Goal: Check status: Check status

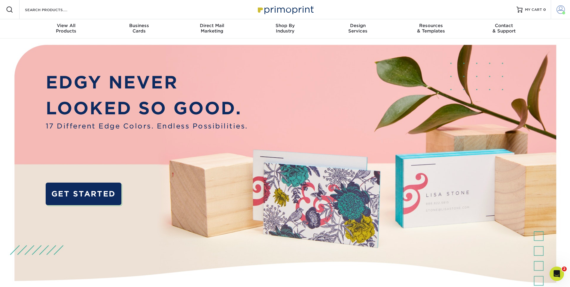
click at [562, 11] on span at bounding box center [561, 9] width 8 height 8
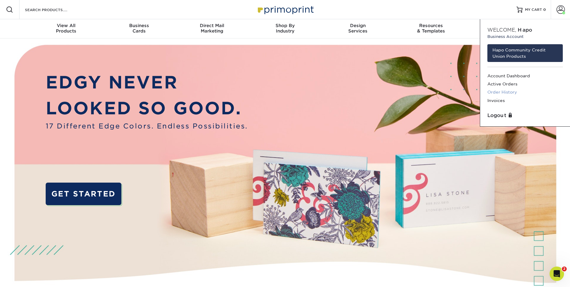
click at [509, 92] on link "Order History" at bounding box center [525, 92] width 75 height 8
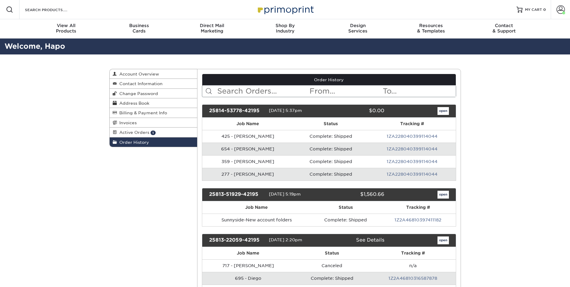
click at [442, 108] on link "open" at bounding box center [443, 111] width 11 height 8
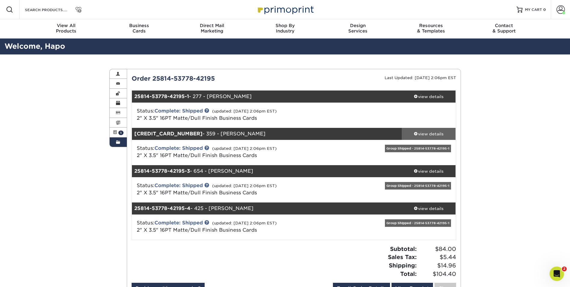
click at [437, 136] on div "view details" at bounding box center [429, 134] width 54 height 6
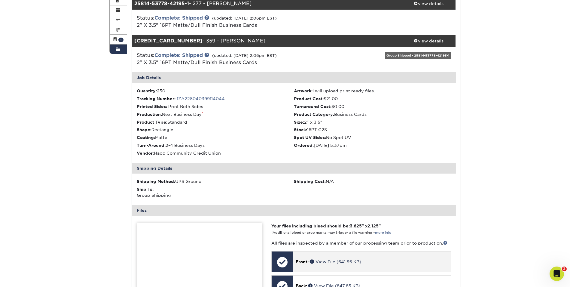
scroll to position [120, 0]
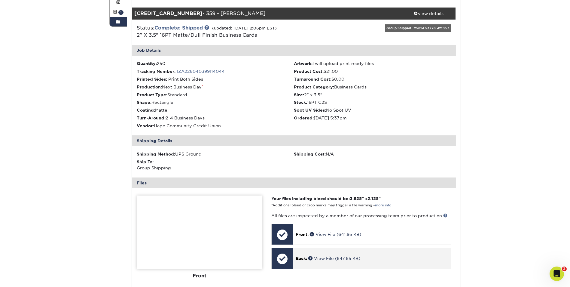
click at [287, 258] on div at bounding box center [282, 258] width 21 height 21
click at [337, 257] on link "View File (847.85 KB)" at bounding box center [335, 258] width 52 height 5
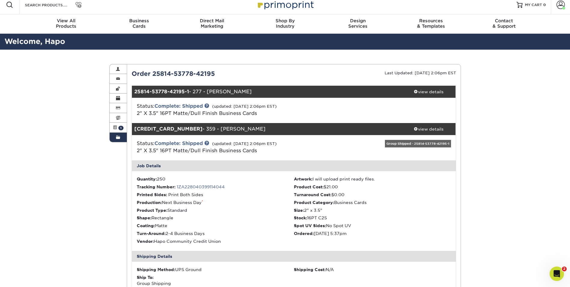
scroll to position [0, 0]
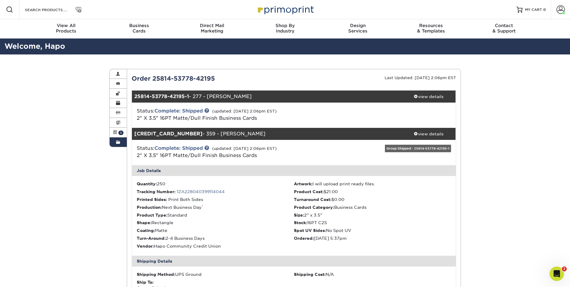
click at [414, 133] on span at bounding box center [416, 133] width 4 height 4
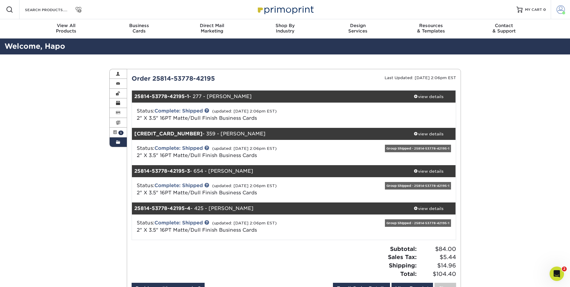
click at [560, 8] on span at bounding box center [561, 9] width 8 height 8
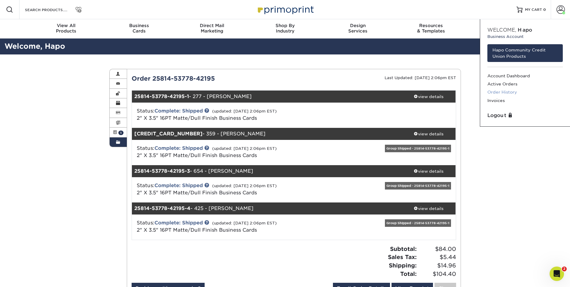
click at [509, 88] on link "Order History" at bounding box center [525, 92] width 75 height 8
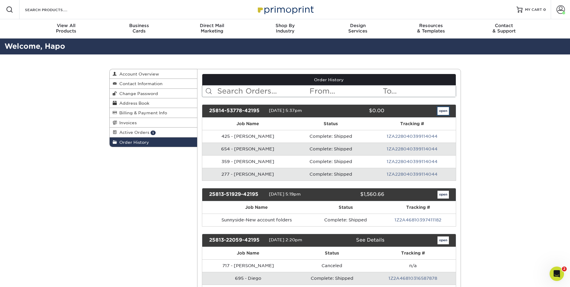
click at [444, 109] on link "open" at bounding box center [443, 111] width 11 height 8
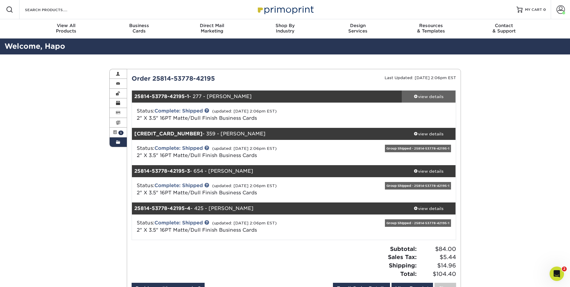
click at [434, 96] on div "view details" at bounding box center [429, 97] width 54 height 6
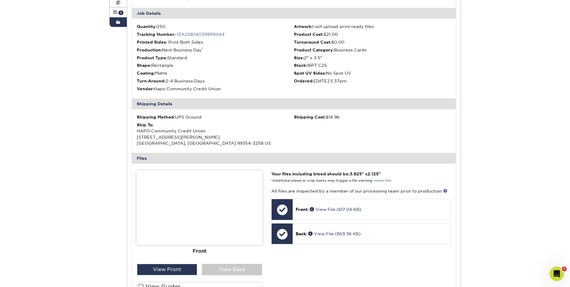
scroll to position [120, 0]
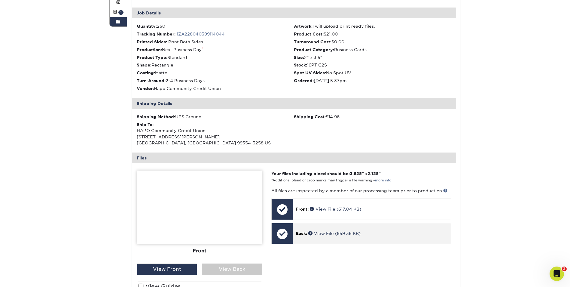
click at [324, 230] on div "Back: View File (859.36 KB)" at bounding box center [372, 233] width 158 height 20
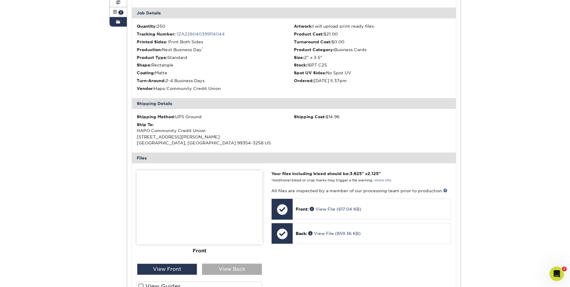
click at [227, 267] on div "View Back" at bounding box center [232, 268] width 60 height 11
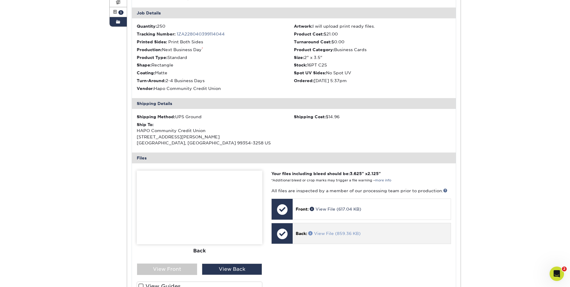
click at [348, 232] on link "View File (859.36 KB)" at bounding box center [335, 233] width 52 height 5
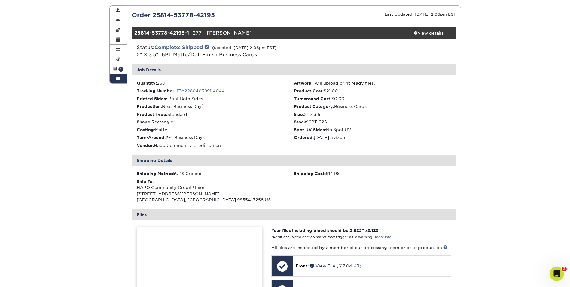
scroll to position [0, 0]
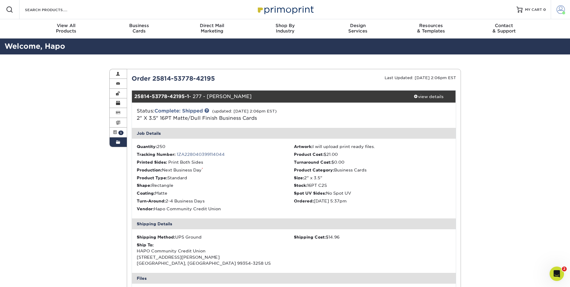
click at [559, 8] on span at bounding box center [561, 9] width 8 height 8
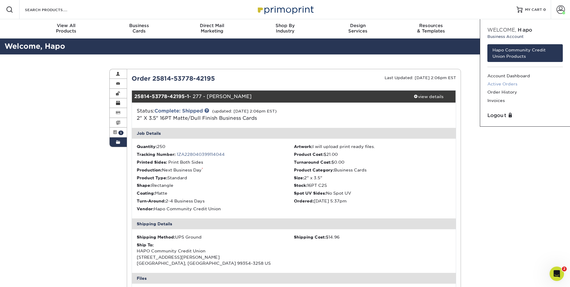
click at [504, 83] on link "Active Orders" at bounding box center [525, 84] width 75 height 8
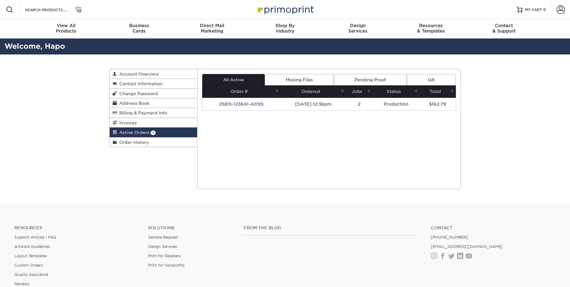
click at [303, 161] on div "Attention: You have outstanding invoices that need to be paid. Current Orders 1…" at bounding box center [329, 129] width 264 height 120
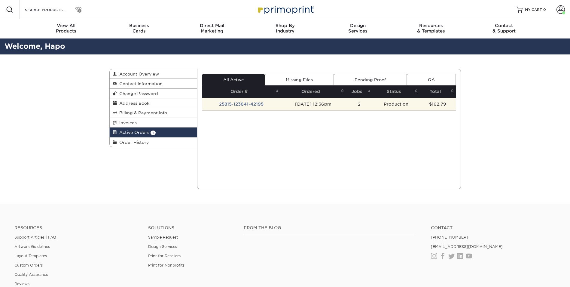
click at [238, 101] on td "25815-123641-42195" at bounding box center [241, 104] width 78 height 13
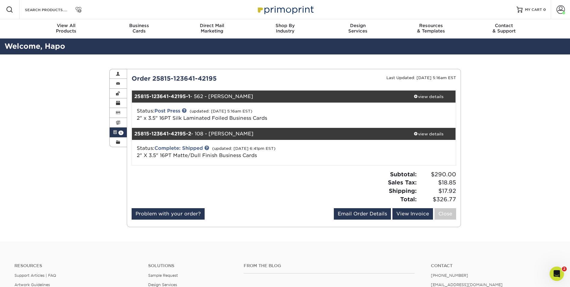
click at [50, 180] on div "Active Orders Account Overview Contact Information Change Password Address Book…" at bounding box center [285, 147] width 570 height 187
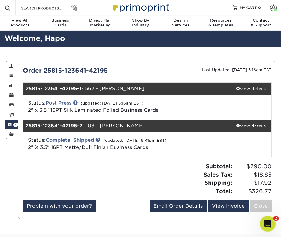
click at [272, 221] on div "Open Intercom Messenger" at bounding box center [267, 223] width 20 height 20
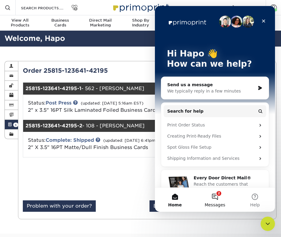
click at [218, 194] on button "2 Messages" at bounding box center [215, 200] width 40 height 24
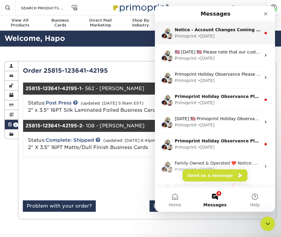
click at [205, 34] on div "• 5d ago" at bounding box center [206, 36] width 17 height 6
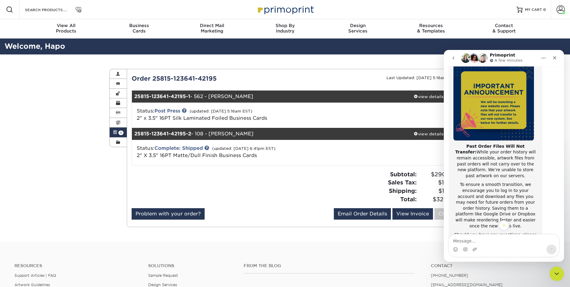
scroll to position [60, 0]
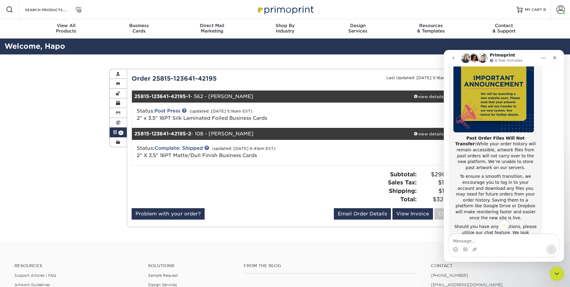
click at [546, 57] on icon "Home" at bounding box center [544, 58] width 5 height 5
click at [519, 71] on div "Expand window" at bounding box center [528, 73] width 43 height 6
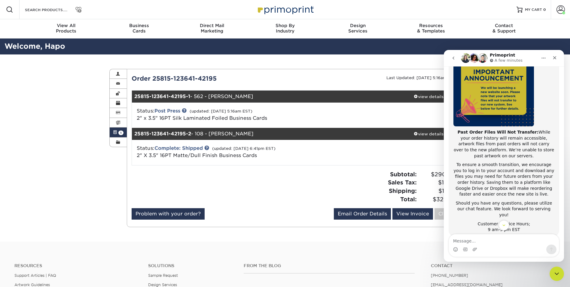
scroll to position [2, 0]
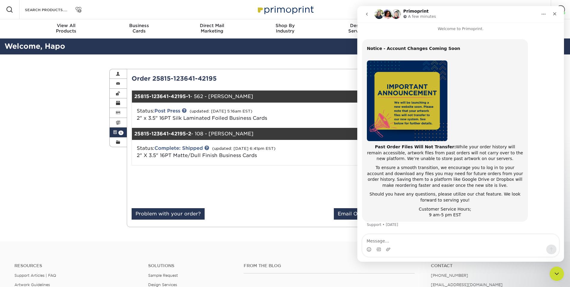
click at [367, 16] on icon "go back" at bounding box center [367, 14] width 5 height 5
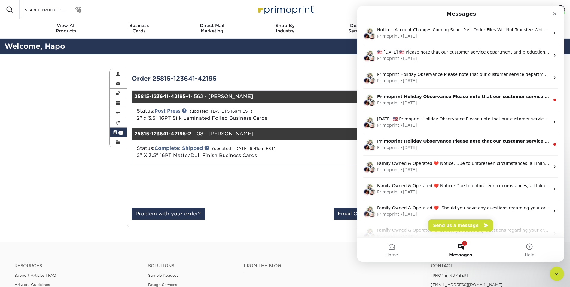
scroll to position [0, 0]
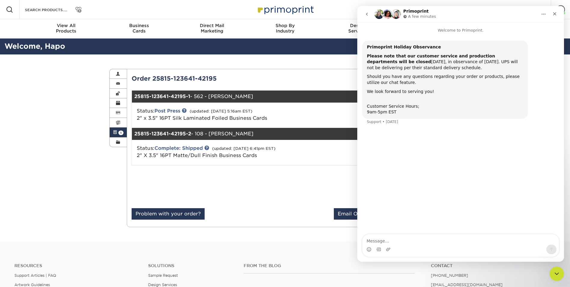
click at [369, 14] on icon "go back" at bounding box center [367, 14] width 5 height 5
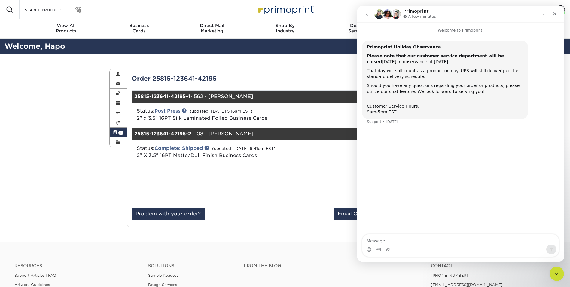
click at [362, 14] on button "go back" at bounding box center [366, 13] width 11 height 11
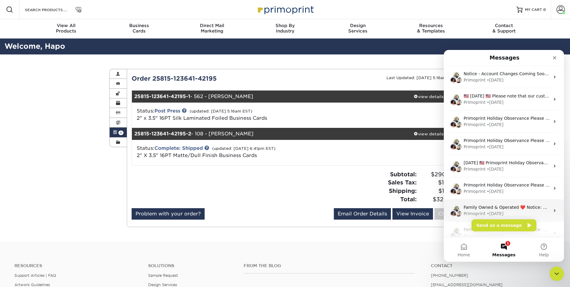
click at [529, 213] on div "Primoprint • 21w ago" at bounding box center [507, 214] width 86 height 6
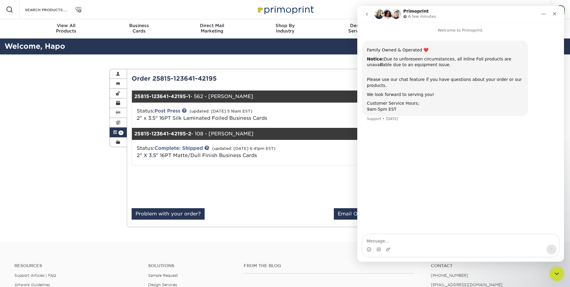
click at [363, 11] on button "go back" at bounding box center [366, 13] width 11 height 11
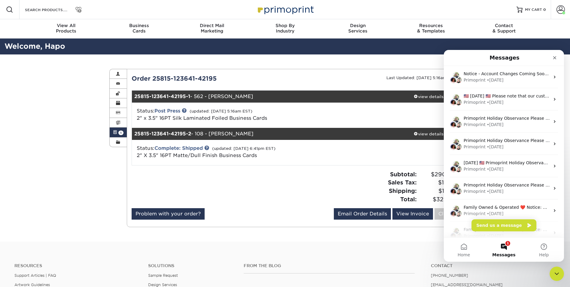
click at [139, 16] on div "Resources Menu Search Products Account Welcome, Hapo Business Account Hapo Comm…" at bounding box center [285, 9] width 570 height 19
click at [74, 8] on input "Search Products" at bounding box center [53, 9] width 59 height 7
click at [78, 11] on input "Search Products" at bounding box center [53, 9] width 59 height 7
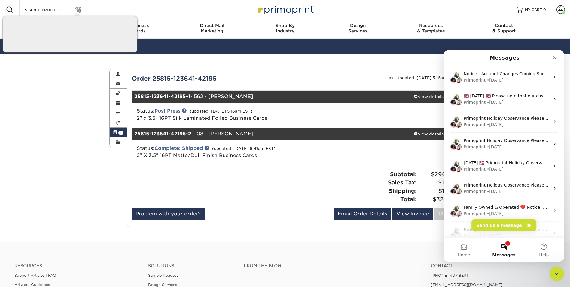
click at [68, 107] on div "Active Orders Account Overview Contact Information Change Password Address Book…" at bounding box center [285, 147] width 570 height 187
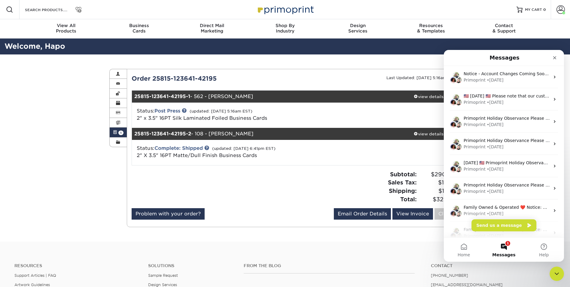
drag, startPoint x: 506, startPoint y: 9, endPoint x: 520, endPoint y: 14, distance: 14.7
click at [506, 10] on div "Resources Menu Search Products Account Welcome, Hapo Business Account Hapo Comm…" at bounding box center [285, 9] width 570 height 19
click at [562, 9] on span at bounding box center [561, 9] width 8 height 8
click at [556, 59] on icon "Close" at bounding box center [555, 57] width 3 height 3
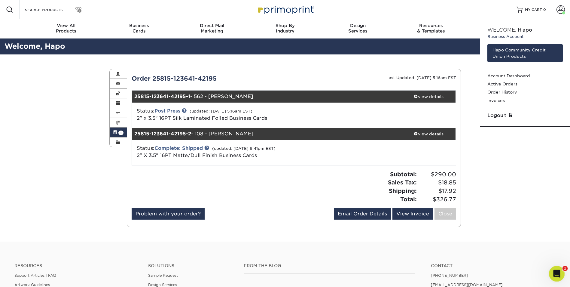
click at [560, 271] on icon "Open Intercom Messenger" at bounding box center [557, 273] width 10 height 10
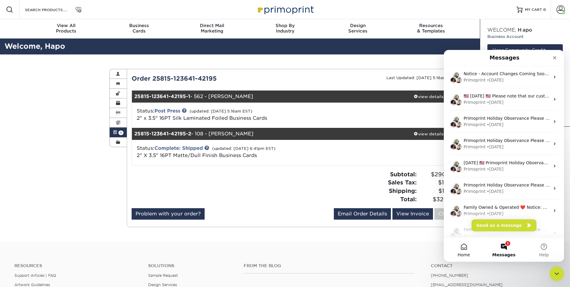
click at [465, 248] on button "Home" at bounding box center [464, 250] width 40 height 24
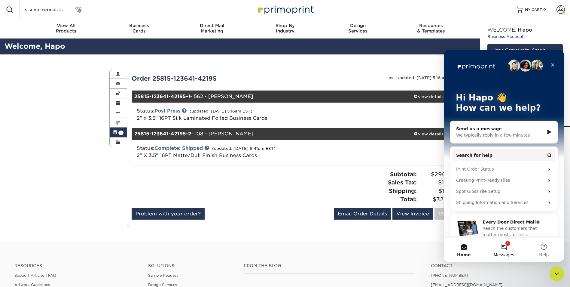
click at [507, 247] on button "1 Messages" at bounding box center [504, 250] width 40 height 24
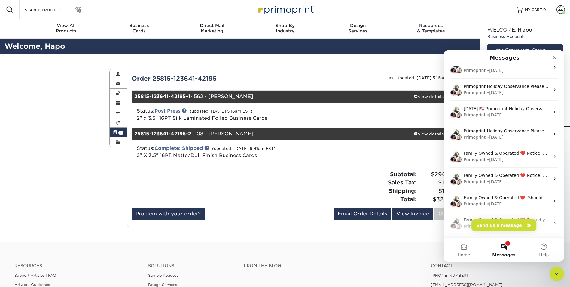
scroll to position [298, 0]
click at [507, 223] on button "Send us a message" at bounding box center [504, 225] width 65 height 12
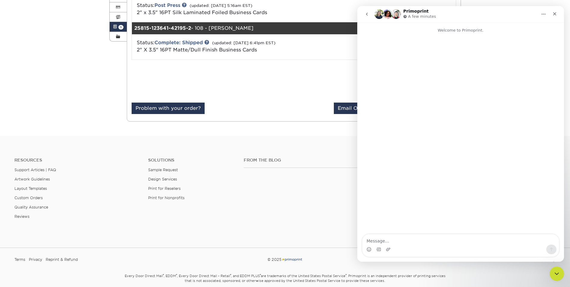
scroll to position [131, 0]
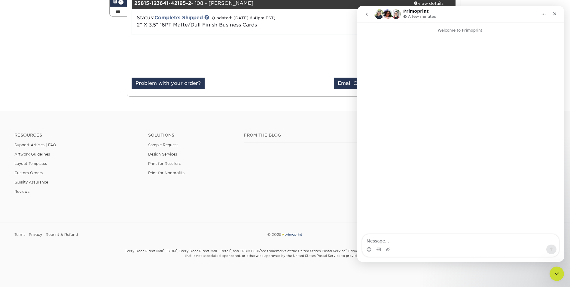
click at [368, 10] on button "go back" at bounding box center [366, 13] width 11 height 11
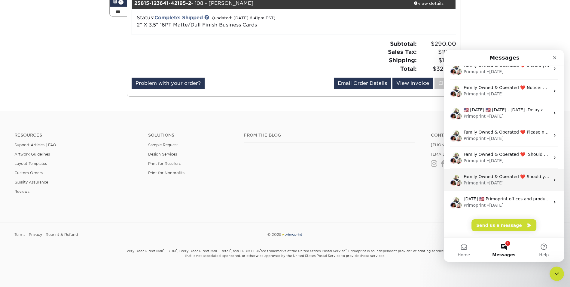
click at [523, 182] on div "Primoprint • 63w ago" at bounding box center [507, 183] width 86 height 6
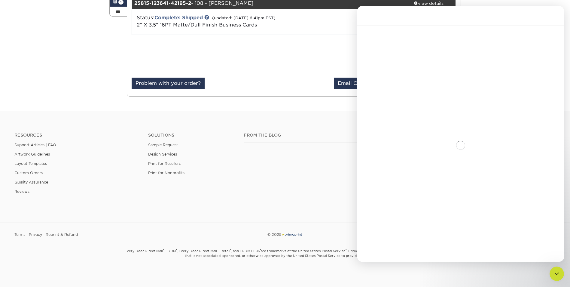
scroll to position [452, 0]
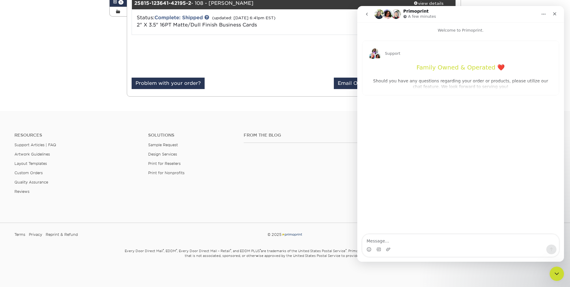
click at [366, 16] on icon "go back" at bounding box center [367, 14] width 5 height 5
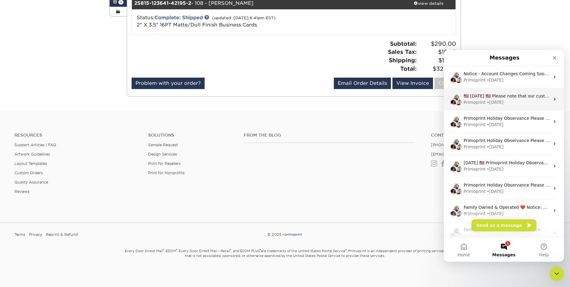
click at [502, 90] on div "🇺🇸 Independence Day 🇺🇸 Please note that our customer service department and pro…" at bounding box center [504, 99] width 120 height 22
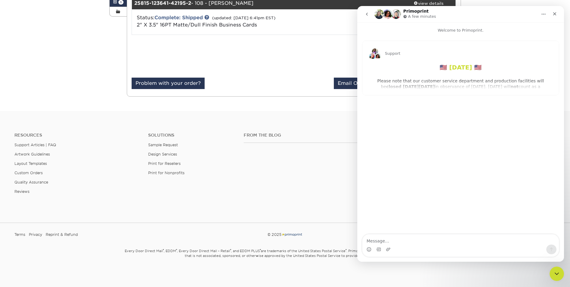
click at [367, 16] on icon "go back" at bounding box center [367, 14] width 5 height 5
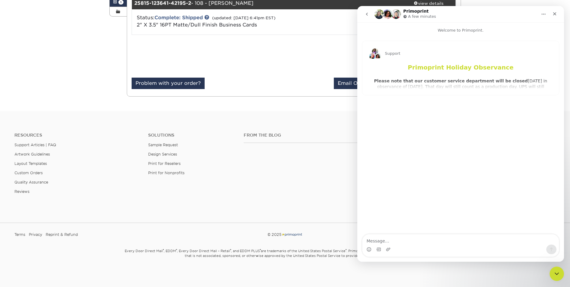
click at [368, 15] on icon "go back" at bounding box center [367, 14] width 5 height 5
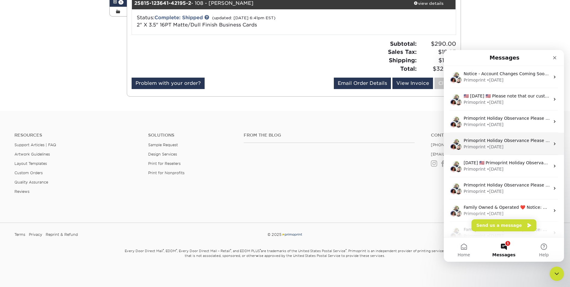
click at [489, 137] on div "Primoprint Holiday Observance Please note that our customer service department …" at bounding box center [504, 144] width 120 height 22
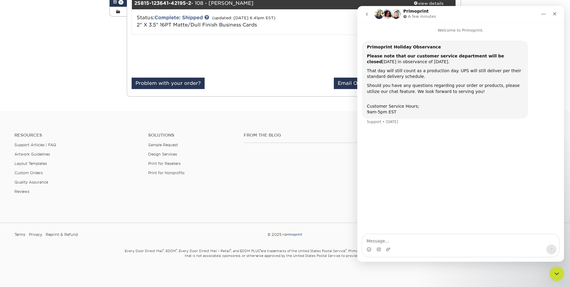
drag, startPoint x: 363, startPoint y: 13, endPoint x: 721, endPoint y: 19, distance: 357.9
click at [363, 13] on button "go back" at bounding box center [366, 13] width 11 height 11
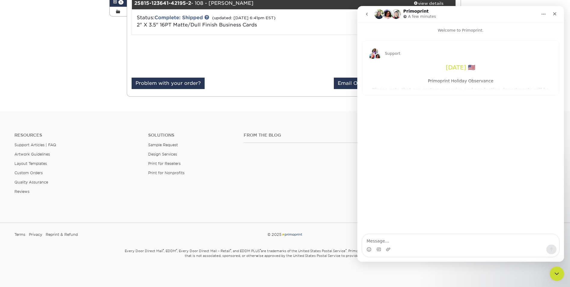
click at [364, 10] on button "go back" at bounding box center [366, 13] width 11 height 11
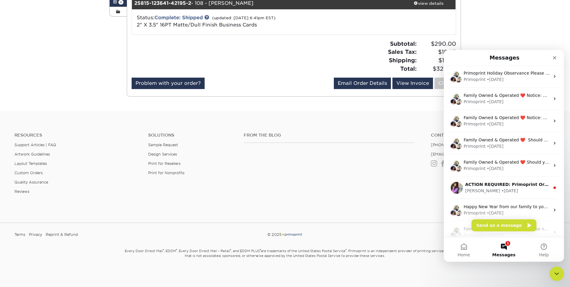
scroll to position [111, 0]
click at [514, 190] on div "Erica • 29w ago" at bounding box center [508, 191] width 85 height 6
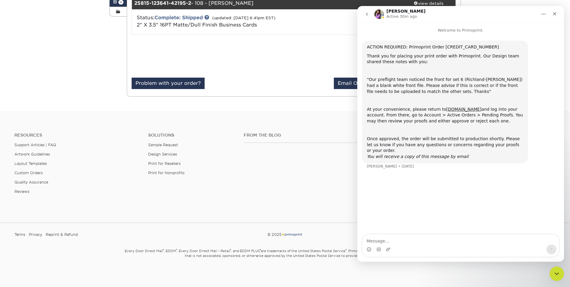
click at [365, 14] on icon "go back" at bounding box center [367, 14] width 5 height 5
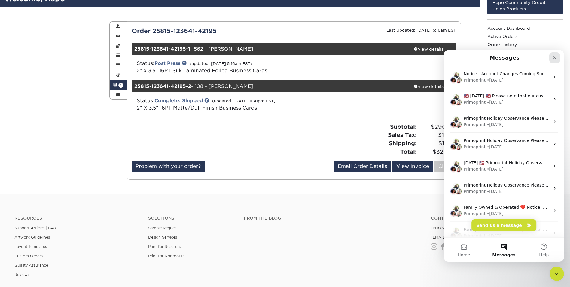
click at [553, 53] on div "Close" at bounding box center [555, 57] width 11 height 11
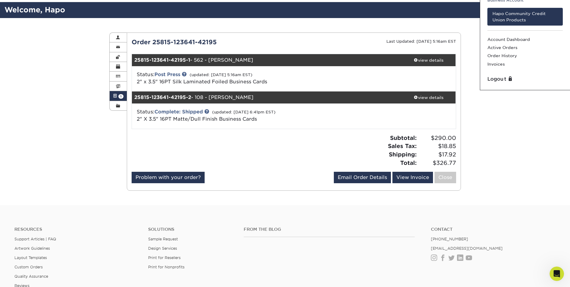
scroll to position [0, 0]
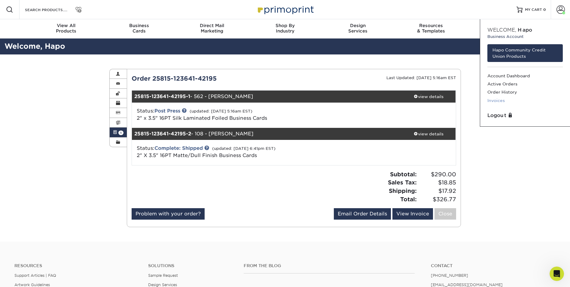
click at [497, 97] on link "Invoices" at bounding box center [525, 101] width 75 height 8
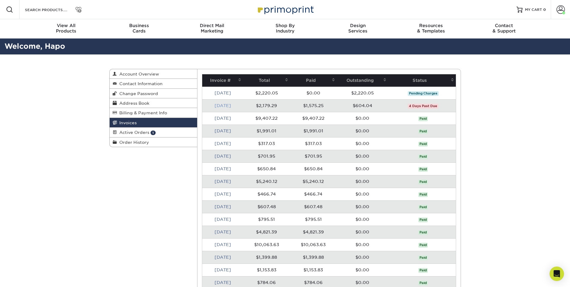
click at [226, 103] on link "[DATE]" at bounding box center [223, 105] width 17 height 5
